Goal: Book appointment/travel/reservation

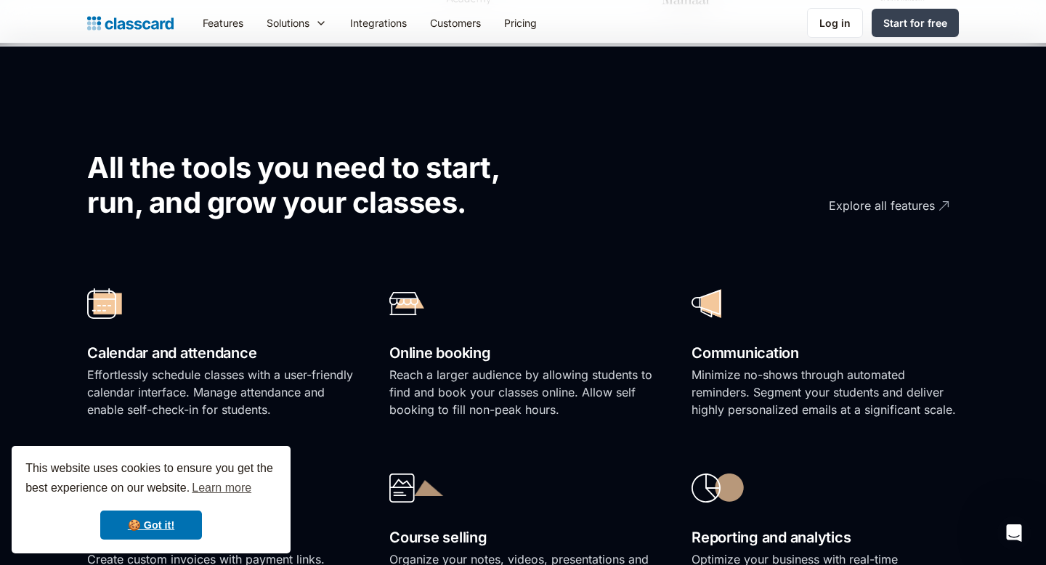
scroll to position [874, 0]
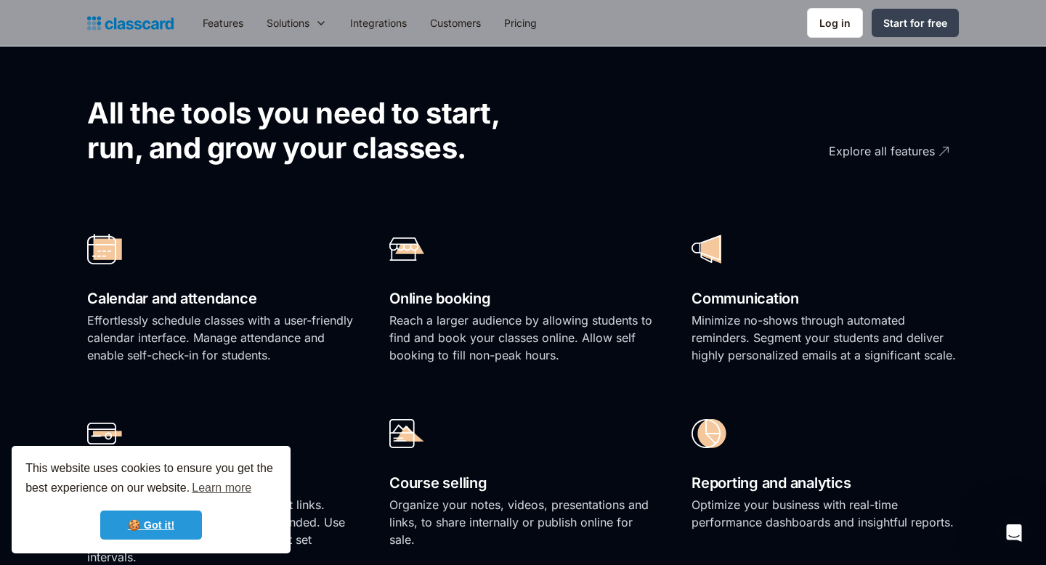
click at [158, 528] on link "🍪 Got it!" at bounding box center [151, 525] width 102 height 29
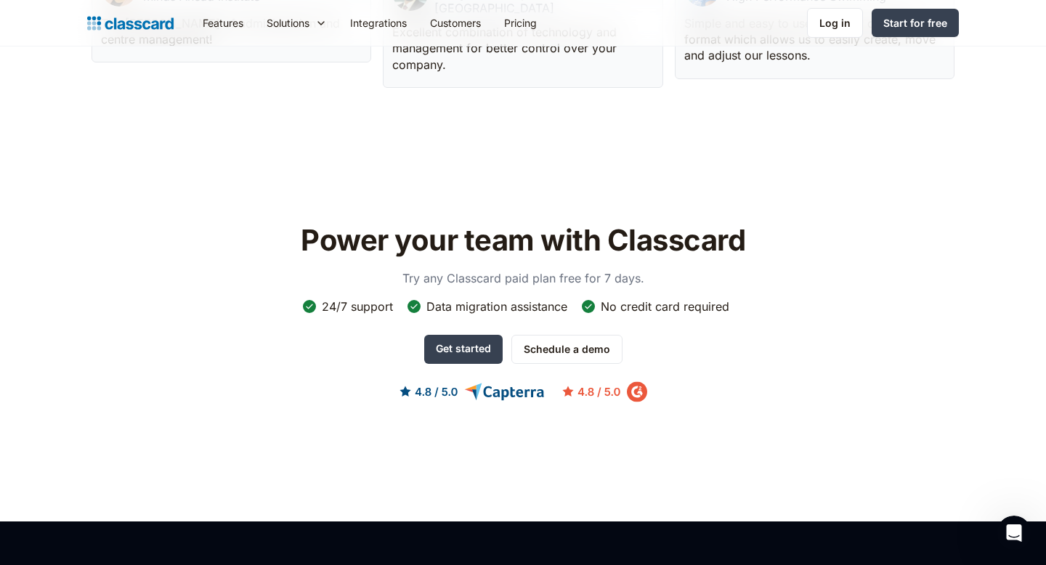
scroll to position [4209, 0]
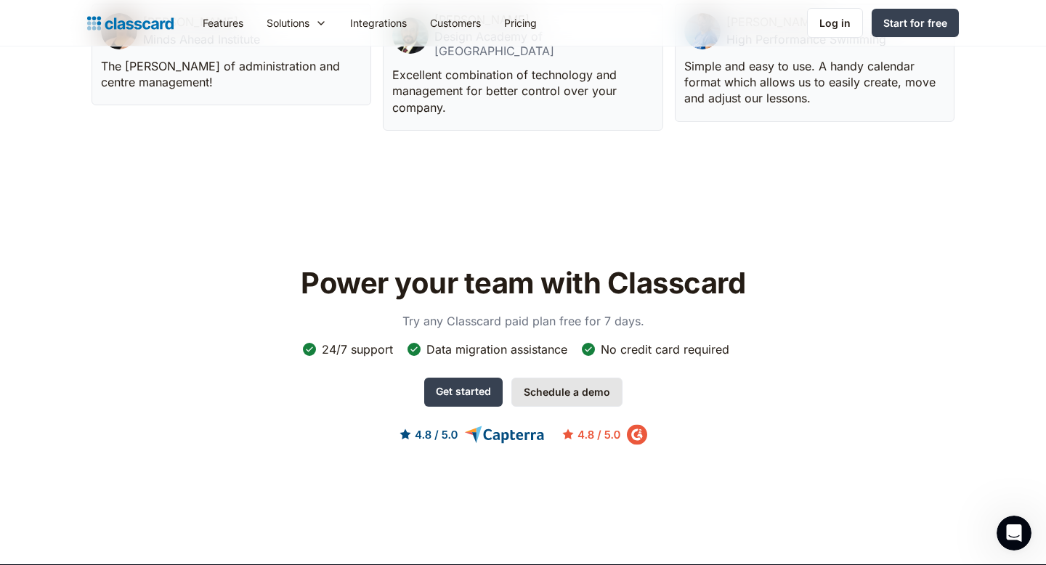
click at [545, 378] on link "Schedule a demo" at bounding box center [566, 392] width 111 height 29
